Goal: Task Accomplishment & Management: Complete application form

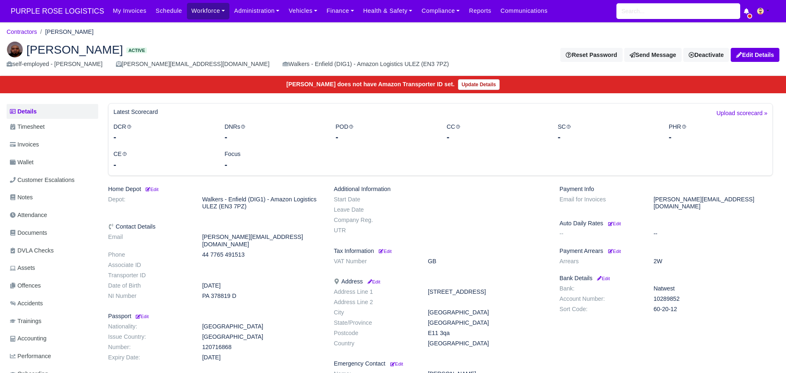
click at [208, 10] on link "Workforce" at bounding box center [208, 11] width 43 height 16
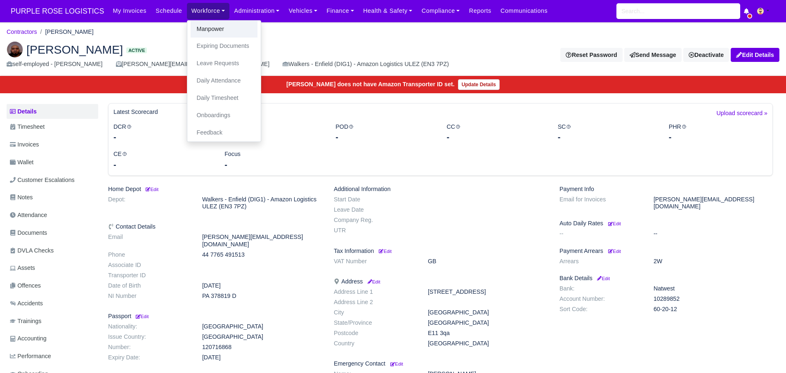
click at [207, 31] on link "Manpower" at bounding box center [224, 29] width 67 height 17
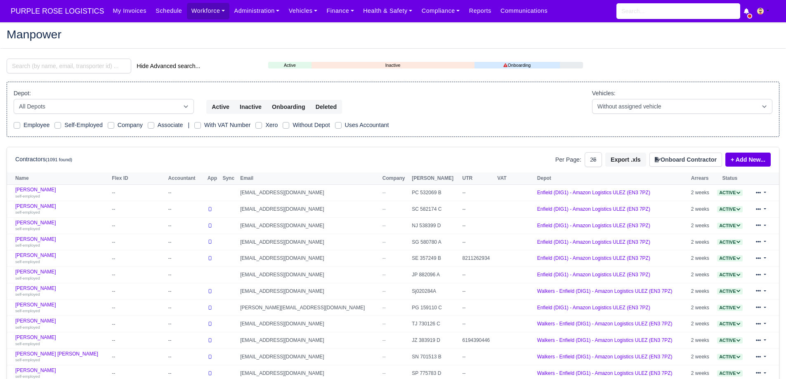
select select "25"
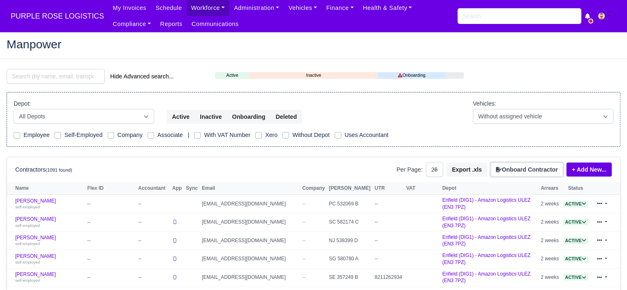
click at [519, 167] on button "Onboard Contractor" at bounding box center [527, 170] width 73 height 14
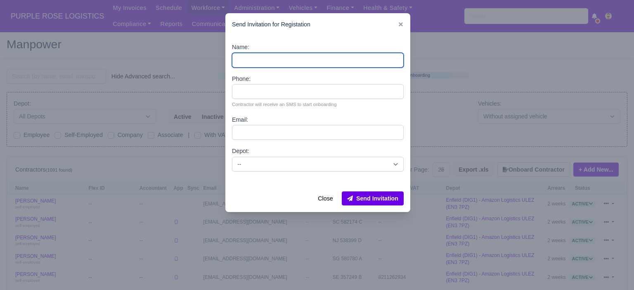
drag, startPoint x: 285, startPoint y: 59, endPoint x: 296, endPoint y: 60, distance: 10.7
click at [285, 59] on input "Name:" at bounding box center [318, 60] width 172 height 15
click at [262, 66] on input "Name:" at bounding box center [318, 60] width 172 height 15
paste input "[PERSON_NAME] [PERSON_NAME]"
drag, startPoint x: 309, startPoint y: 61, endPoint x: 262, endPoint y: 63, distance: 46.2
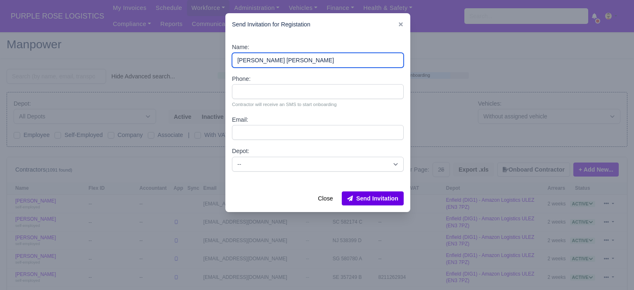
click at [262, 63] on input "[PERSON_NAME] [PERSON_NAME]" at bounding box center [318, 60] width 172 height 15
type input "[PERSON_NAME]"
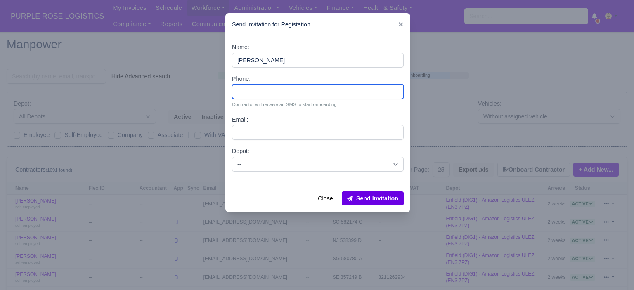
click at [260, 98] on input "Phone:" at bounding box center [318, 91] width 172 height 15
paste input "44 7518 238427"
type input "44 7518 238427"
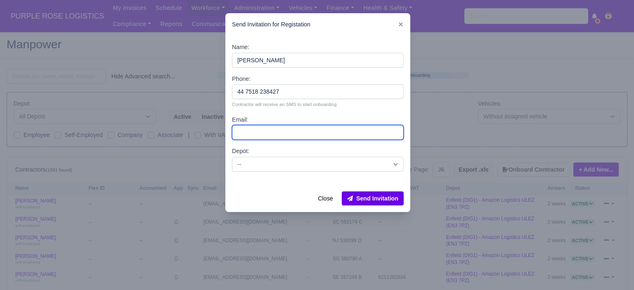
click at [271, 133] on input "Email:" at bounding box center [318, 132] width 172 height 15
paste input "[EMAIL_ADDRESS][DOMAIN_NAME]"
type input "[EMAIL_ADDRESS][DOMAIN_NAME]"
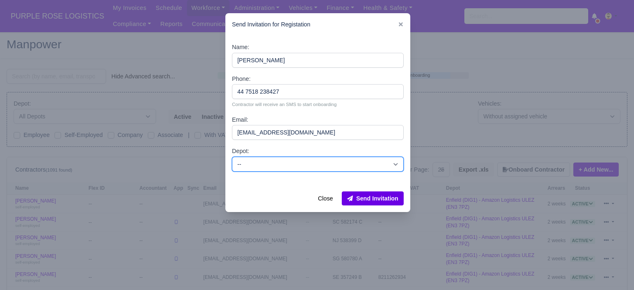
click at [285, 161] on select "-- Enfield (DIG1) - Amazon Logistics ULEZ (EN3 7PZ) Harlow (DHW1) - Amazon Logi…" at bounding box center [318, 164] width 172 height 15
select select "5"
click at [232, 157] on select "-- Enfield (DIG1) - Amazon Logistics ULEZ (EN3 7PZ) Harlow (DHW1) - Amazon Logi…" at bounding box center [318, 164] width 172 height 15
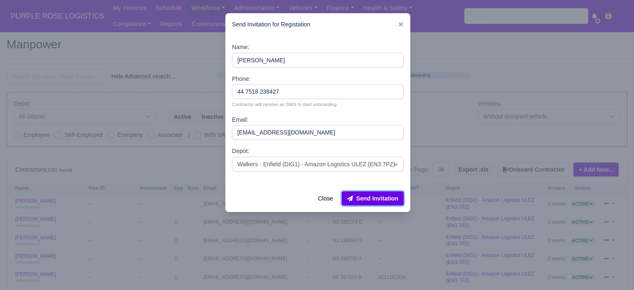
click at [377, 201] on button "Send Invitation" at bounding box center [373, 198] width 62 height 14
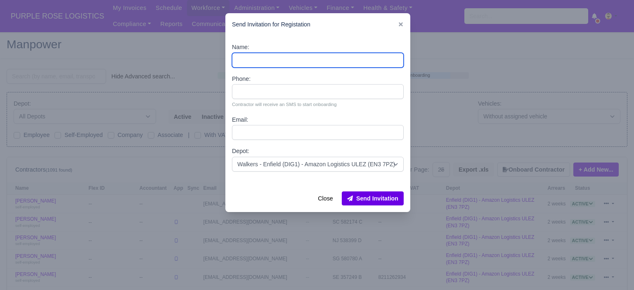
click at [273, 61] on input "Name:" at bounding box center [318, 60] width 172 height 15
click at [269, 64] on input "Name:" at bounding box center [318, 60] width 172 height 15
paste input "[PERSON_NAME]"
type input "[PERSON_NAME]"
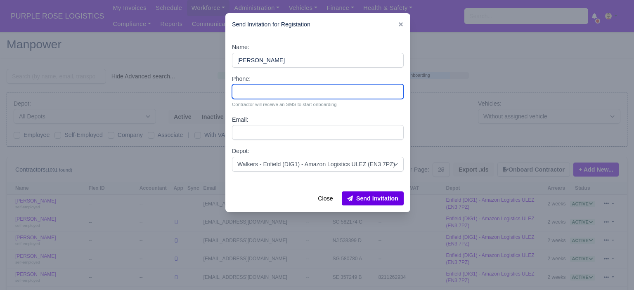
drag, startPoint x: 269, startPoint y: 89, endPoint x: 266, endPoint y: 84, distance: 5.4
click at [269, 89] on input "Phone:" at bounding box center [318, 91] width 172 height 15
click at [262, 92] on input "Phone:" at bounding box center [318, 91] width 172 height 15
paste input "447470762835"
type input "447470762835"
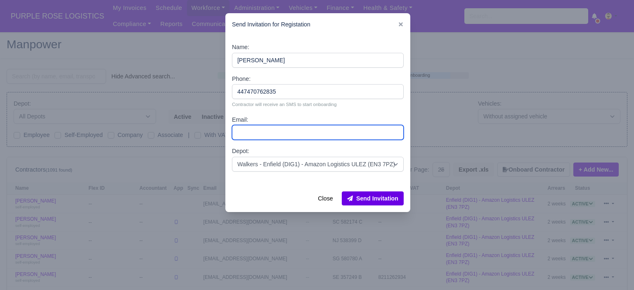
click at [277, 133] on input "Email:" at bounding box center [318, 132] width 172 height 15
paste input "[EMAIL_ADDRESS][DOMAIN_NAME]"
type input "[EMAIL_ADDRESS][DOMAIN_NAME]"
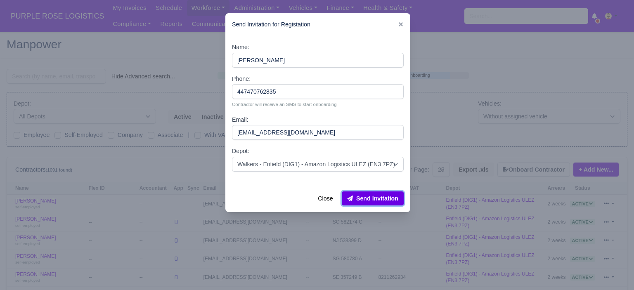
click at [385, 198] on button "Send Invitation" at bounding box center [373, 198] width 62 height 14
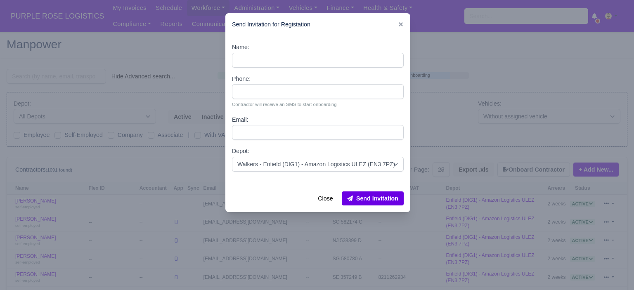
click at [476, 94] on div at bounding box center [317, 145] width 634 height 290
